Goal: Communication & Community: Answer question/provide support

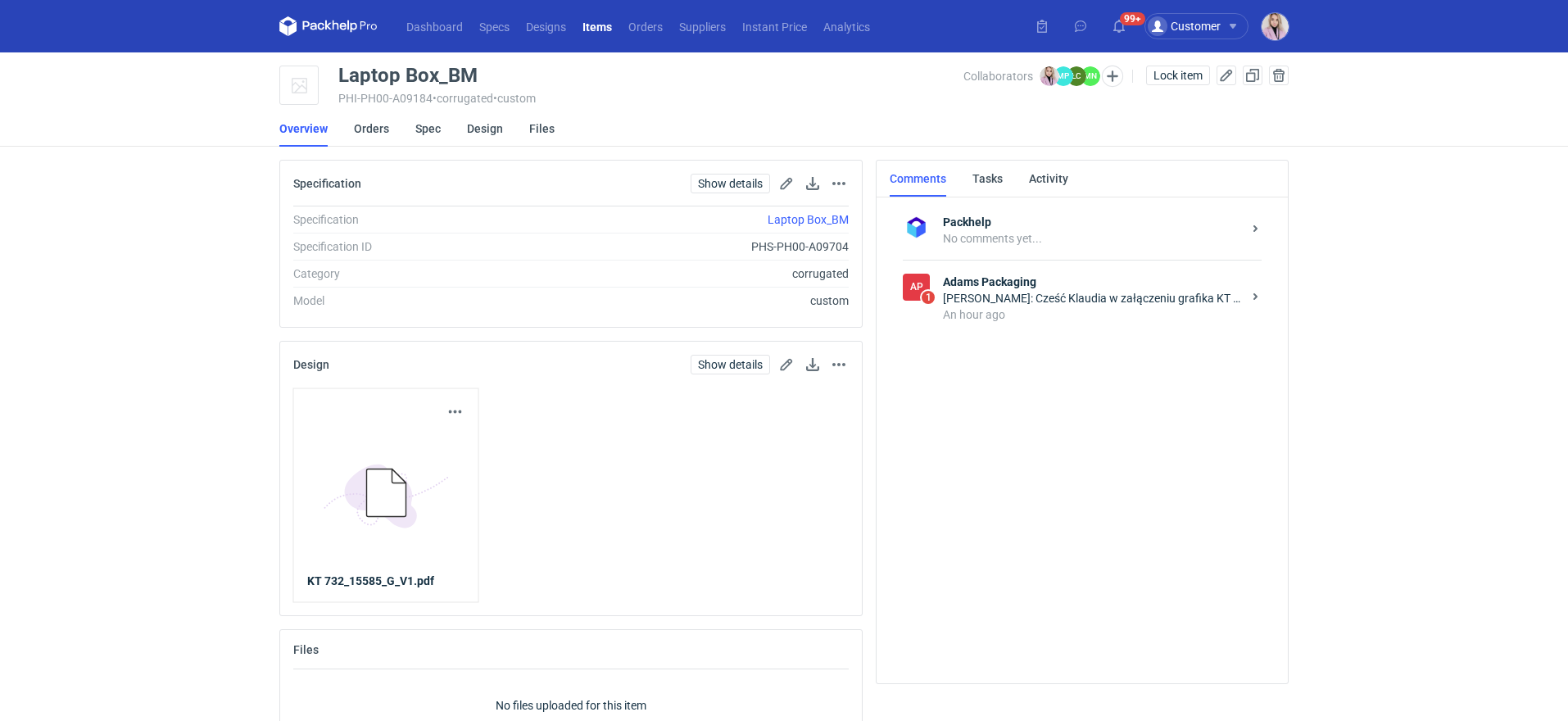
click at [1082, 305] on div "Adams Packaging [PERSON_NAME]: Cześć Klaudia w załączeniu grafika KT 732_15585_…" at bounding box center [1095, 298] width 305 height 49
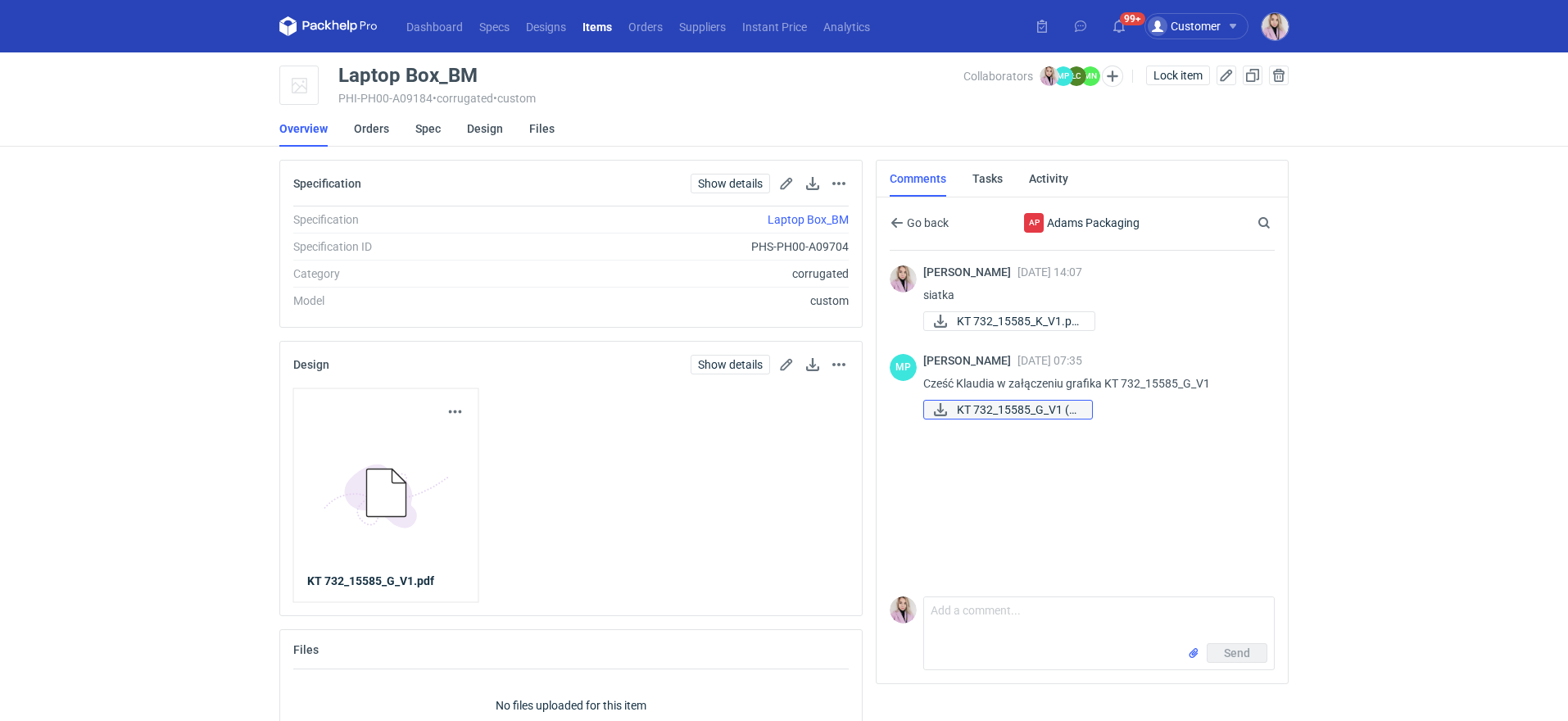
click at [1013, 412] on span "KT 732_15585_G_V1 (3..." at bounding box center [1017, 409] width 122 height 18
click at [984, 623] on textarea "Comment message" at bounding box center [1099, 620] width 350 height 46
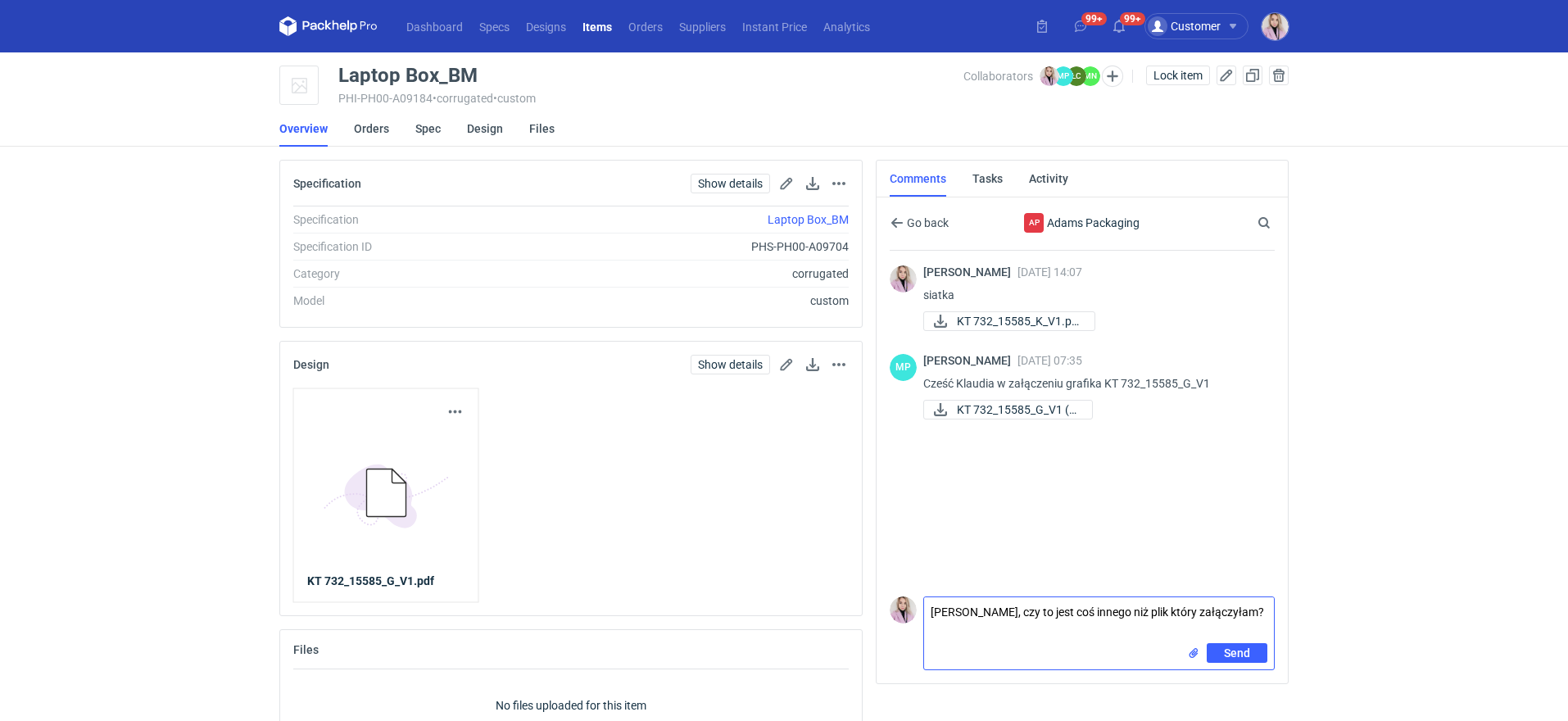
type textarea "[PERSON_NAME], czy to jest coś innego niż plik który załączyłam?"
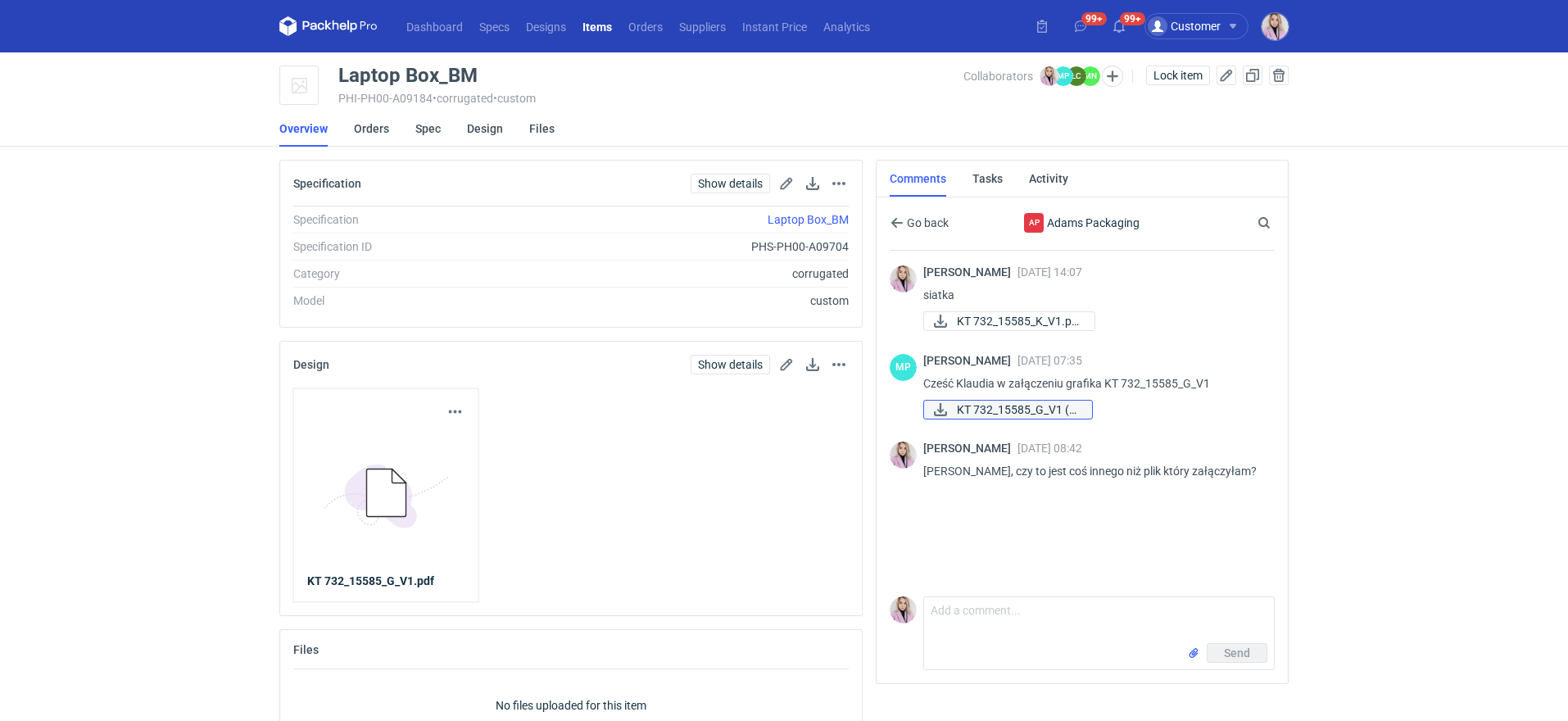
click at [1074, 415] on span "KT 732_15585_G_V1 (3..." at bounding box center [1017, 409] width 122 height 18
